Goal: Task Accomplishment & Management: Use online tool/utility

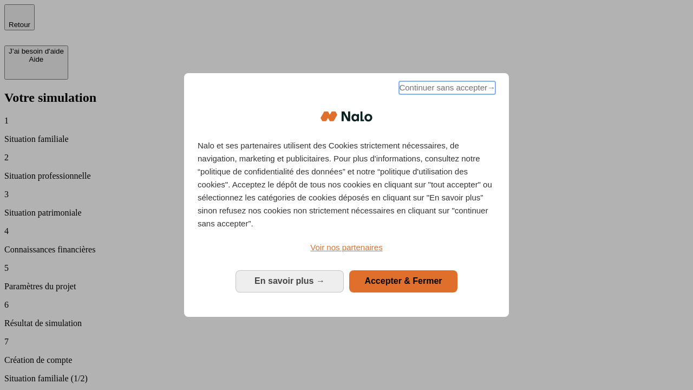
click at [446, 89] on span "Continuer sans accepter →" at bounding box center [447, 87] width 96 height 13
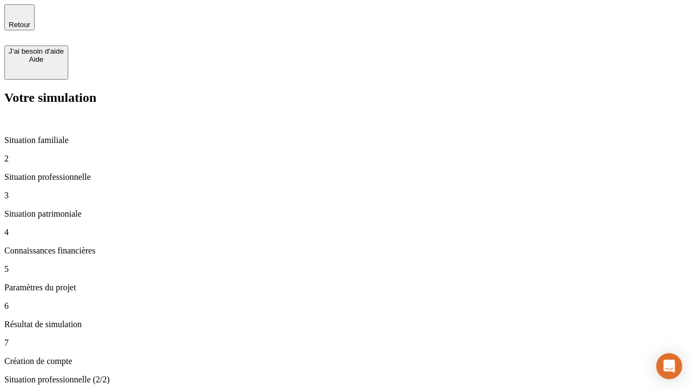
type input "30 000"
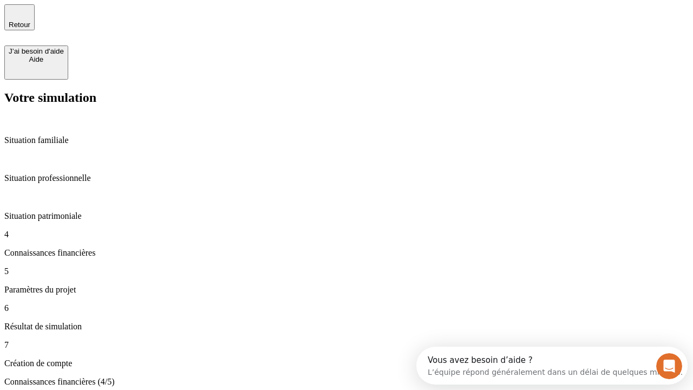
scroll to position [10, 0]
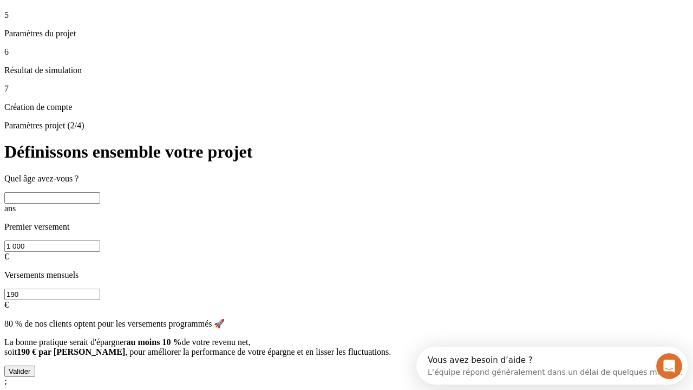
scroll to position [10, 0]
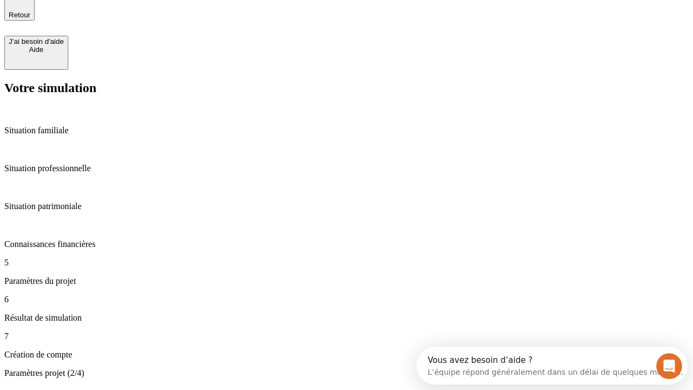
type input "25"
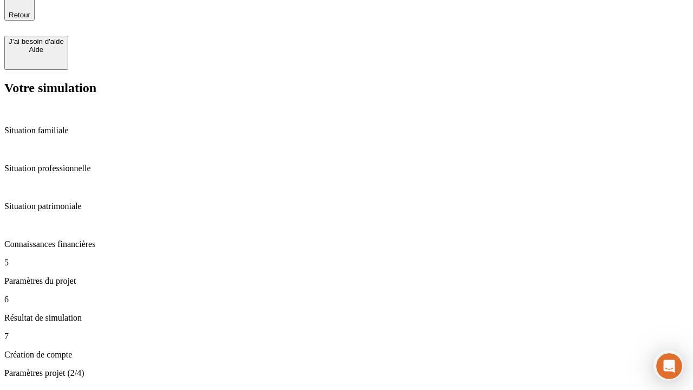
type input "1 000"
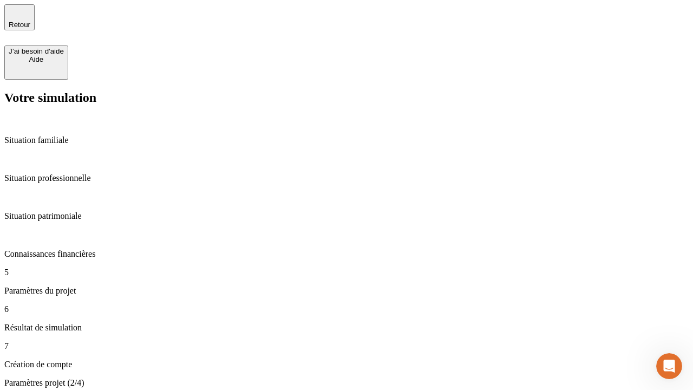
type input "640"
